Goal: Check status: Check status

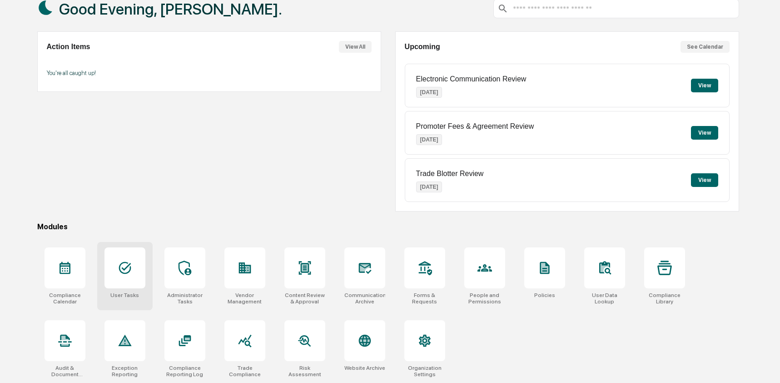
click at [130, 263] on icon at bounding box center [125, 267] width 15 height 15
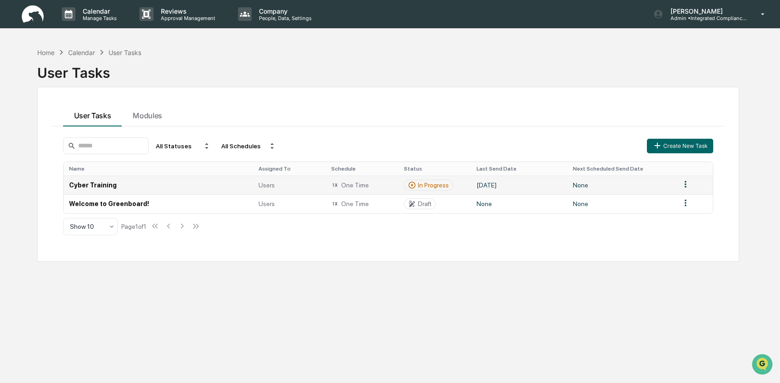
click at [387, 190] on td "One Time" at bounding box center [362, 184] width 73 height 19
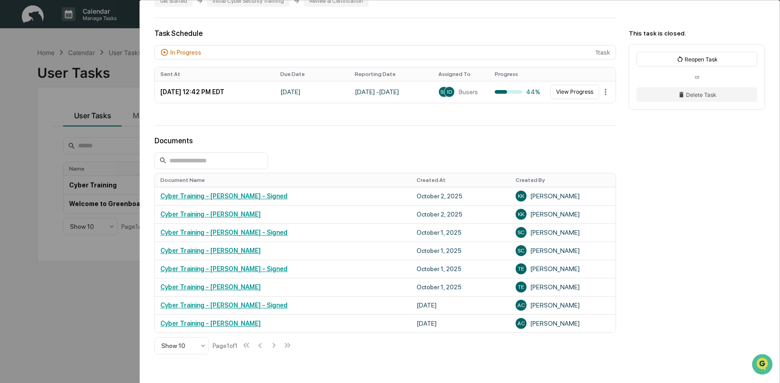
scroll to position [201, 0]
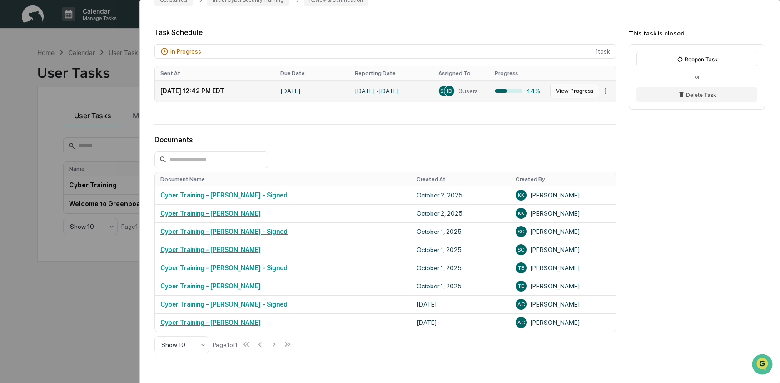
click at [568, 95] on button "View Progress" at bounding box center [574, 91] width 49 height 15
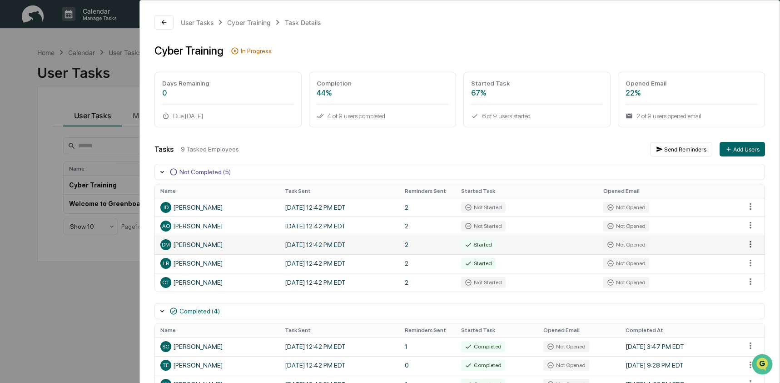
click at [749, 244] on html "Calendar Manage Tasks Reviews Approval Management Company People, Data, Setting…" at bounding box center [390, 191] width 780 height 383
click at [749, 258] on div "Close Task" at bounding box center [747, 261] width 69 height 15
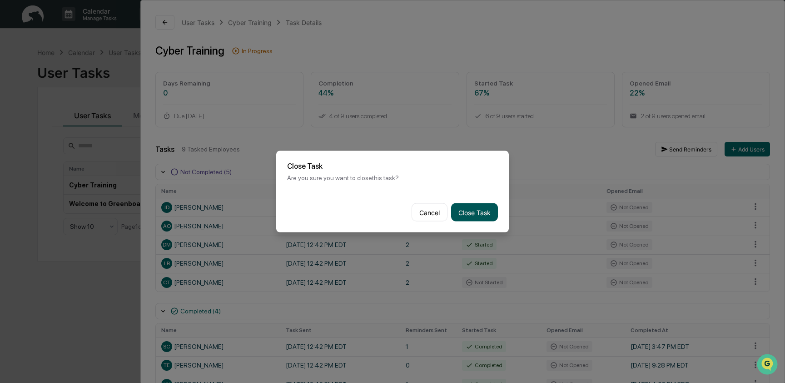
click at [477, 206] on button "Close Task" at bounding box center [474, 212] width 47 height 18
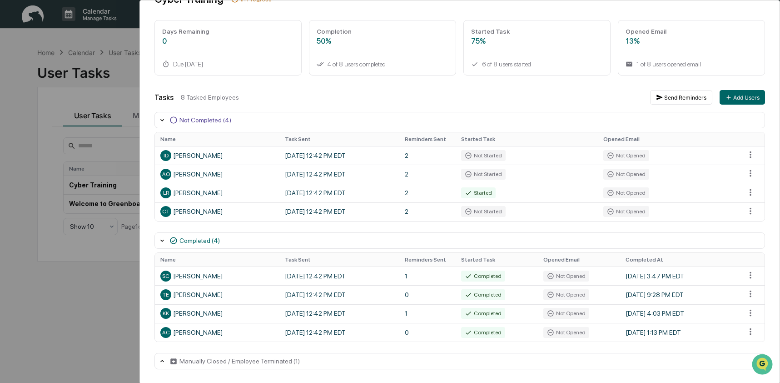
scroll to position [53, 0]
click at [86, 288] on div "User Tasks Cyber Training Task Details Cyber Training In Progress Days Remainin…" at bounding box center [390, 191] width 780 height 383
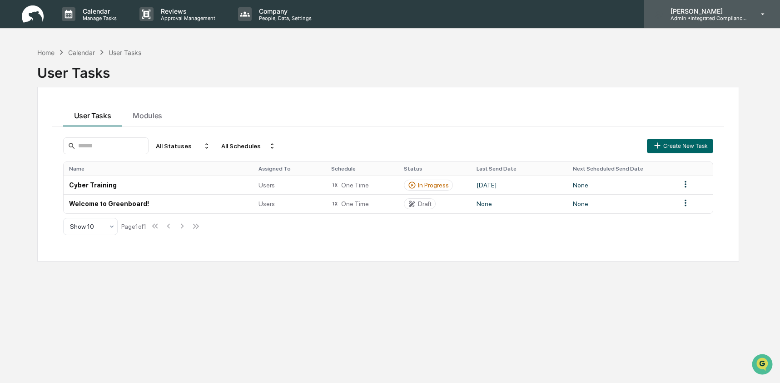
click at [706, 20] on p "Admin • Integrated Compliance Advisors - Consultants" at bounding box center [706, 18] width 85 height 6
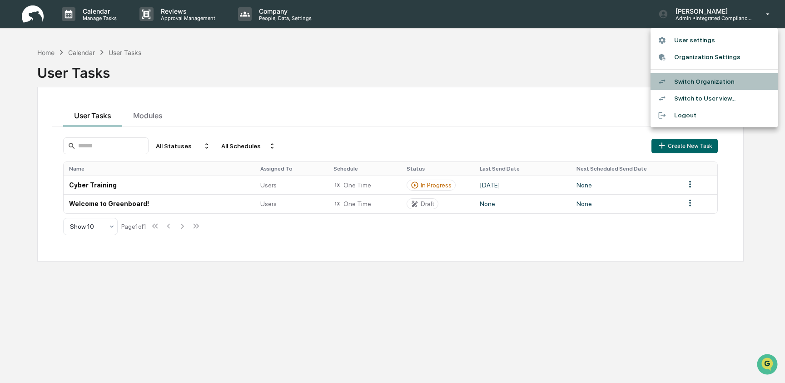
click at [698, 84] on li "Switch Organization" at bounding box center [714, 81] width 127 height 17
